Goal: Find specific fact: Find specific fact

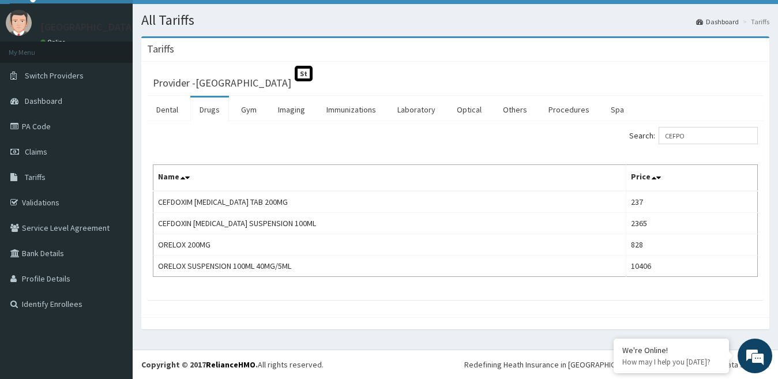
scroll to position [25, 0]
click at [704, 140] on input "CEFPO" at bounding box center [708, 135] width 99 height 17
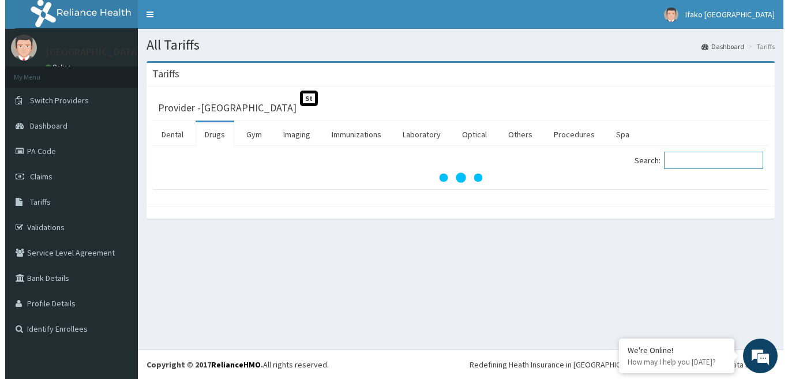
scroll to position [0, 0]
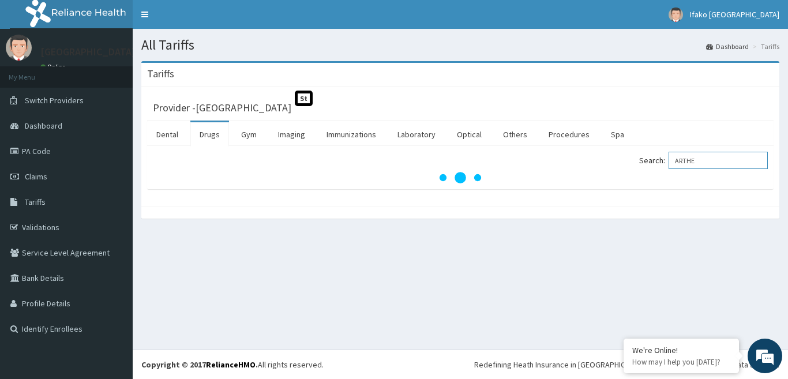
type input "ARTHE"
click at [625, 291] on div "All Tariffs Dashboard Tariffs Tariffs Provider - Alimosho General Hospital St D…" at bounding box center [460, 189] width 655 height 321
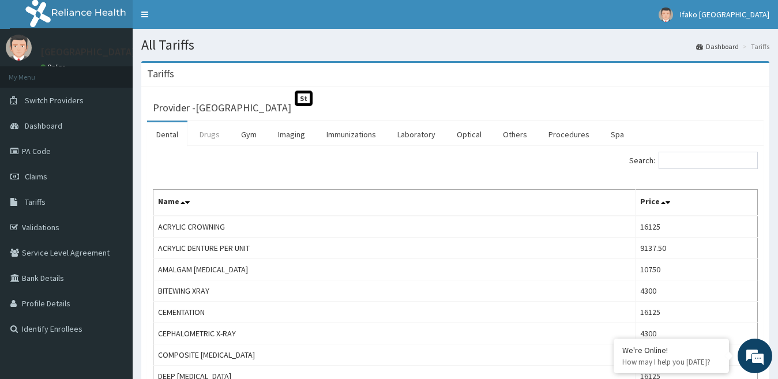
click at [209, 136] on link "Drugs" at bounding box center [209, 134] width 39 height 24
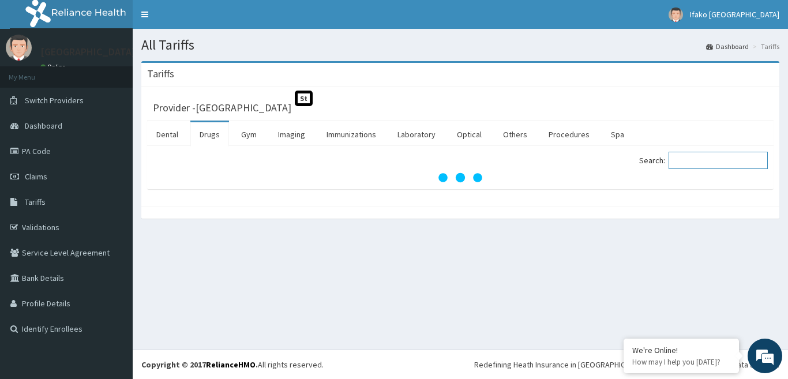
click at [686, 160] on input "Search:" at bounding box center [717, 160] width 99 height 17
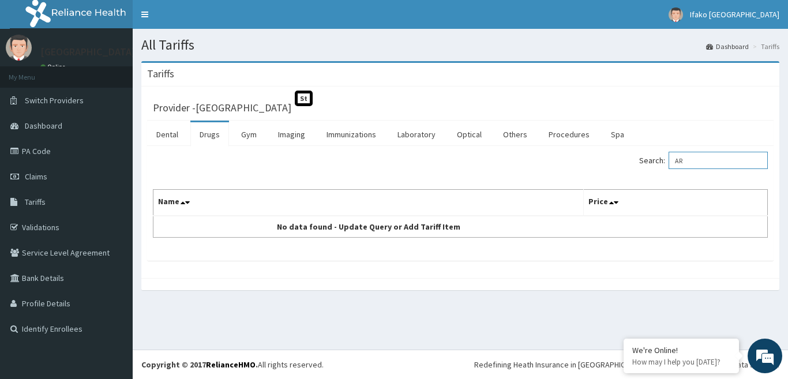
type input "A"
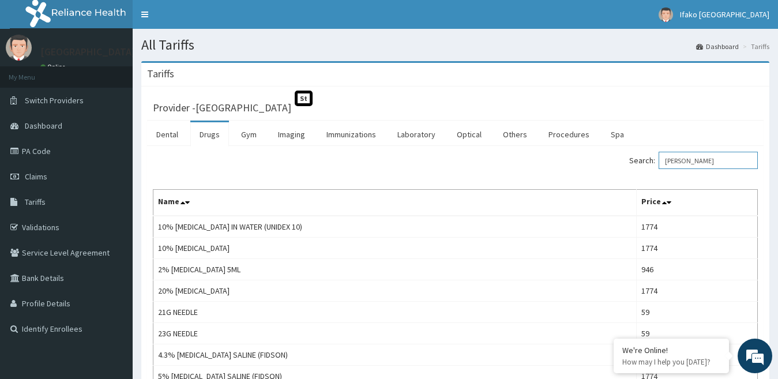
type input "AMODI"
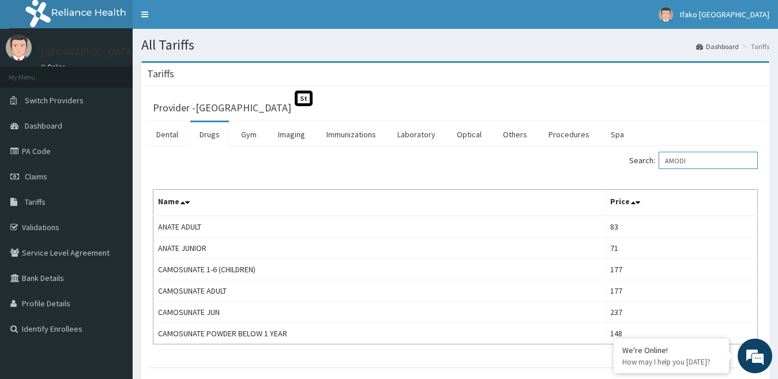
click at [694, 163] on input "AMODI" at bounding box center [708, 160] width 99 height 17
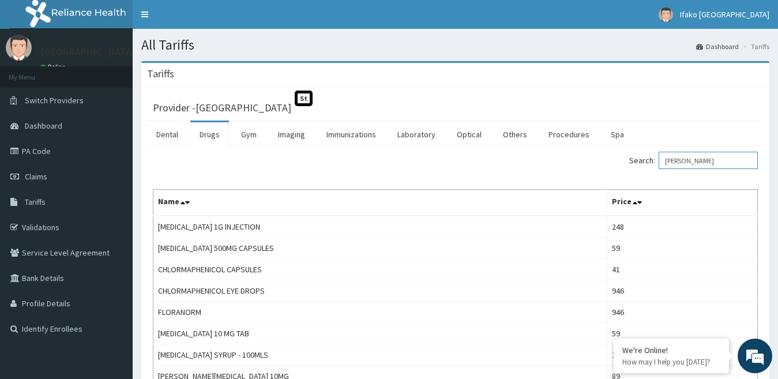
type input "[PERSON_NAME]"
click at [582, 230] on td "[MEDICAL_DATA] 1G INJECTION" at bounding box center [380, 227] width 454 height 22
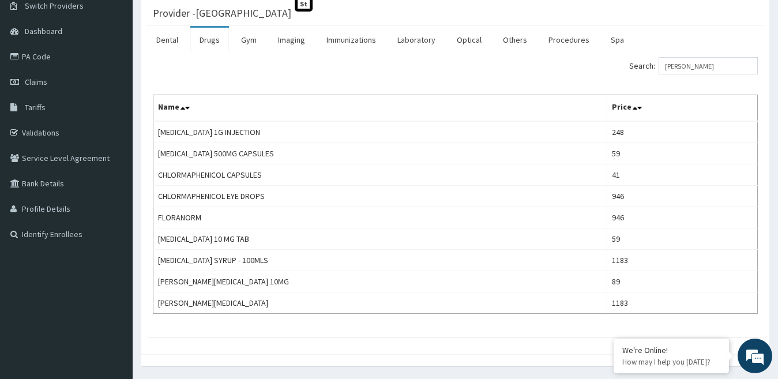
scroll to position [132, 0]
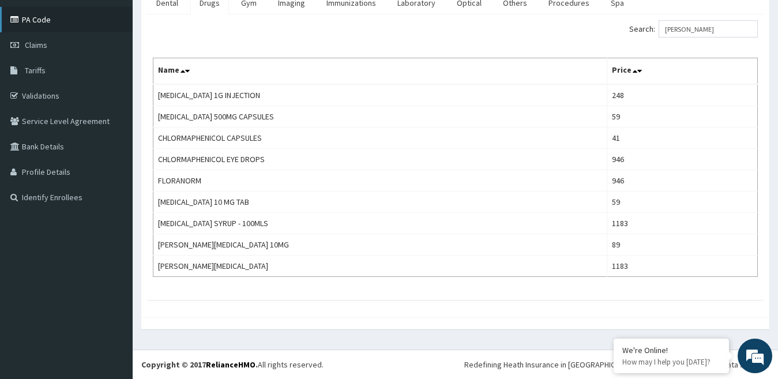
click at [57, 24] on link "PA Code" at bounding box center [66, 19] width 133 height 25
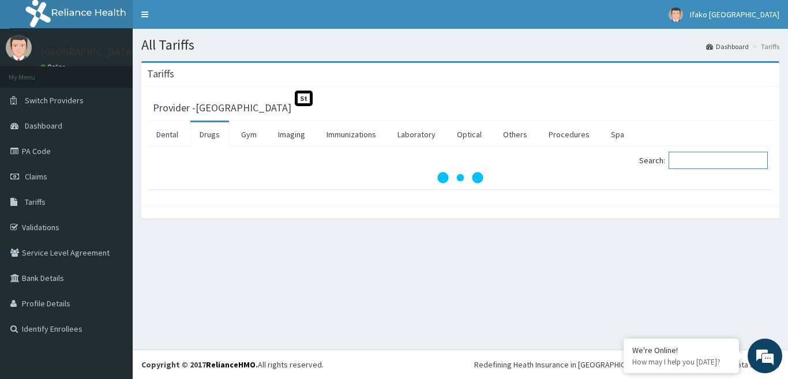
click at [695, 163] on input "Search:" at bounding box center [717, 160] width 99 height 17
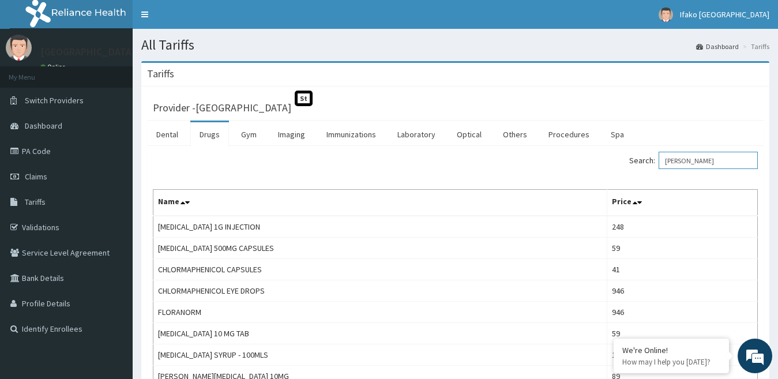
type input "[PERSON_NAME]"
click at [531, 210] on th "Name" at bounding box center [380, 203] width 454 height 27
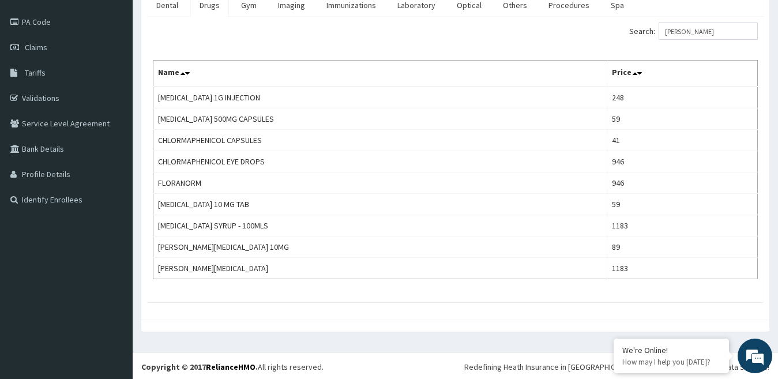
scroll to position [132, 0]
